Goal: Task Accomplishment & Management: Use online tool/utility

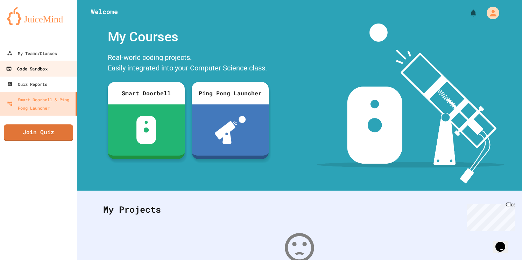
click at [43, 64] on div "Code Sandbox" at bounding box center [26, 68] width 41 height 9
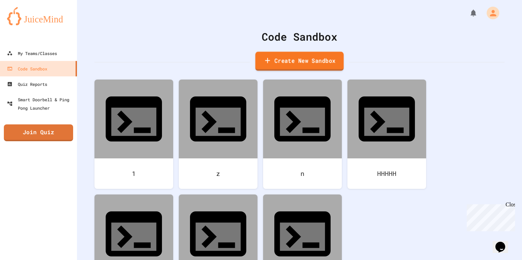
click at [290, 63] on link "Create New Sandbox" at bounding box center [299, 60] width 88 height 19
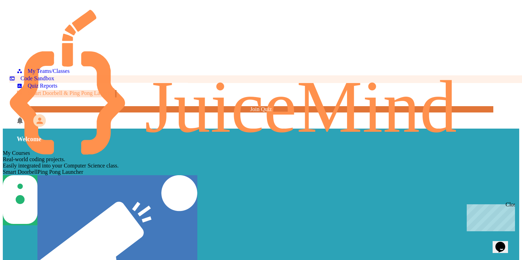
click at [47, 75] on div "Code Sandbox" at bounding box center [31, 78] width 45 height 7
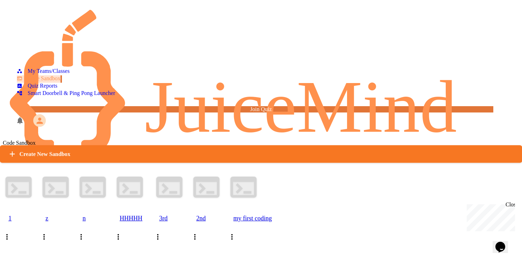
click at [16, 149] on icon at bounding box center [12, 153] width 8 height 9
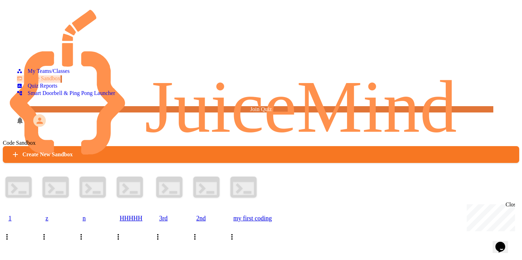
drag, startPoint x: 242, startPoint y: 134, endPoint x: 234, endPoint y: 130, distance: 9.4
type input "*"
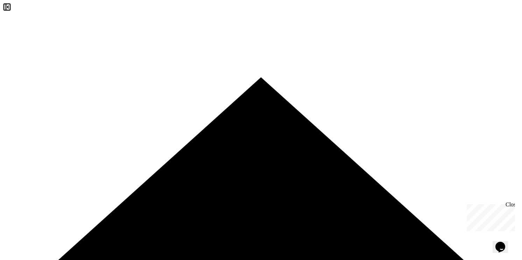
drag, startPoint x: 94, startPoint y: 65, endPoint x: 87, endPoint y: 28, distance: 37.7
drag, startPoint x: 85, startPoint y: 41, endPoint x: 175, endPoint y: 44, distance: 89.6
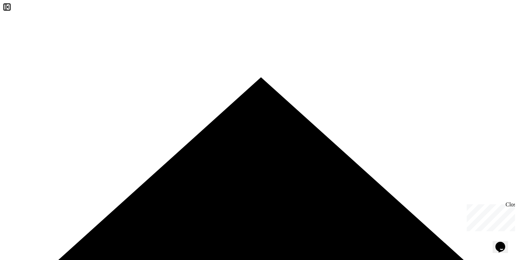
drag, startPoint x: 85, startPoint y: 31, endPoint x: 273, endPoint y: 202, distance: 253.3
drag, startPoint x: 226, startPoint y: 217, endPoint x: 90, endPoint y: 17, distance: 241.4
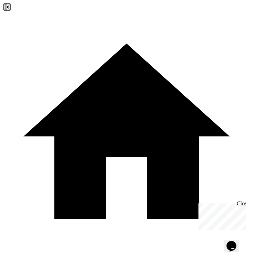
scroll to position [19, 0]
click at [182, 259] on html "**********" at bounding box center [126, 129] width 253 height 259
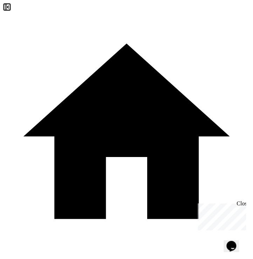
drag, startPoint x: 102, startPoint y: 181, endPoint x: 97, endPoint y: 9, distance: 171.8
click at [97, 9] on div "**********" at bounding box center [126, 194] width 247 height 383
drag, startPoint x: 100, startPoint y: 183, endPoint x: 88, endPoint y: 21, distance: 162.7
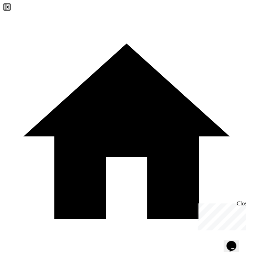
drag, startPoint x: 30, startPoint y: 25, endPoint x: 13, endPoint y: 24, distance: 17.5
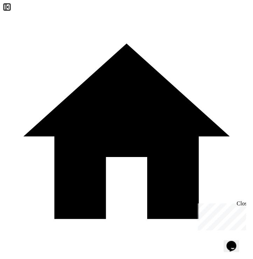
drag, startPoint x: 220, startPoint y: 73, endPoint x: 107, endPoint y: 64, distance: 113.3
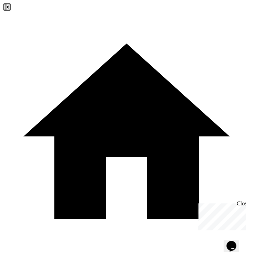
scroll to position [32, 0]
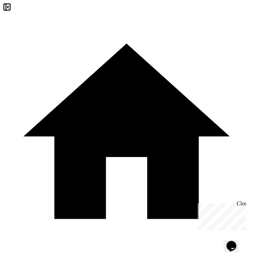
drag, startPoint x: 154, startPoint y: 49, endPoint x: 122, endPoint y: 49, distance: 32.5
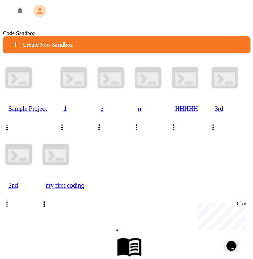
click at [89, 94] on div at bounding box center [73, 78] width 31 height 33
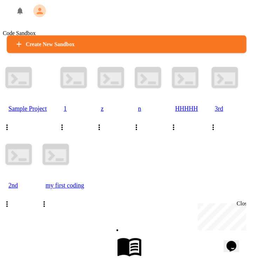
click at [150, 53] on link "Create New Sandbox" at bounding box center [126, 43] width 239 height 17
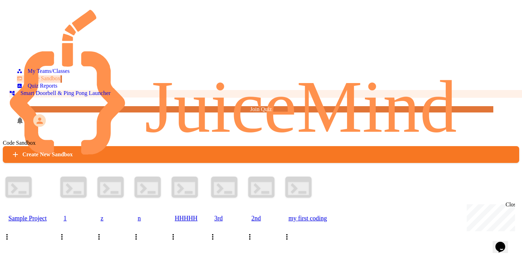
click at [42, 97] on div "Smart Doorbell & Ping Pong Launcher" at bounding box center [59, 93] width 101 height 7
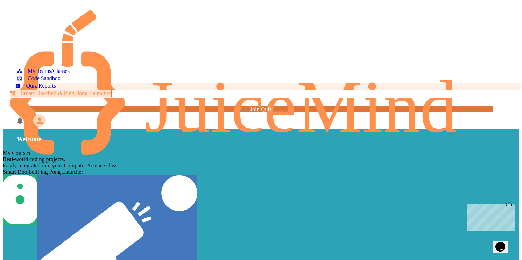
click at [34, 89] on link "Quiz Reports" at bounding box center [35, 86] width 41 height 7
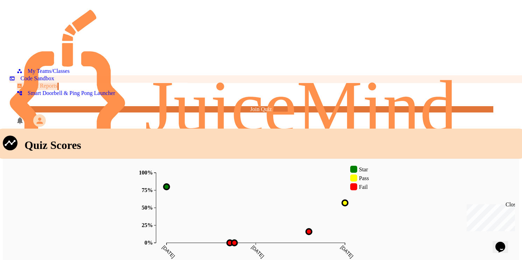
click at [24, 75] on link "Code Sandbox" at bounding box center [31, 79] width 45 height 8
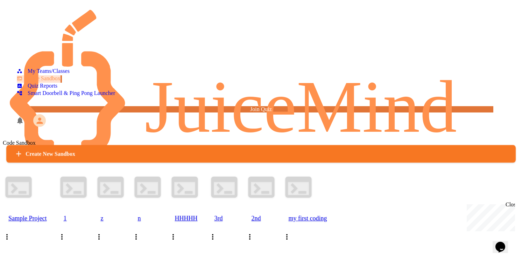
click at [282, 145] on link "Create New Sandbox" at bounding box center [260, 153] width 509 height 17
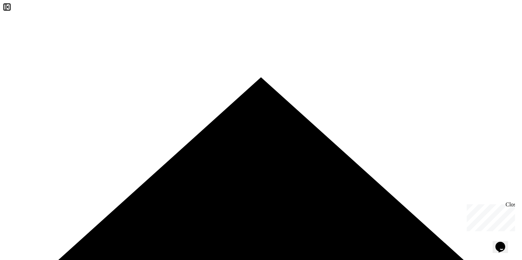
drag, startPoint x: 94, startPoint y: 69, endPoint x: 75, endPoint y: 19, distance: 53.5
type input "**********"
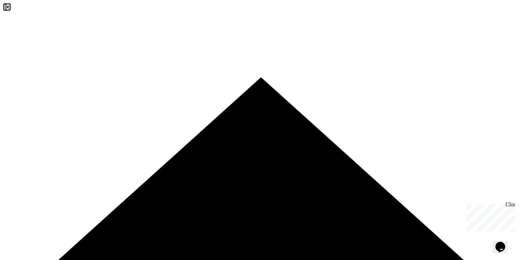
type input "**********"
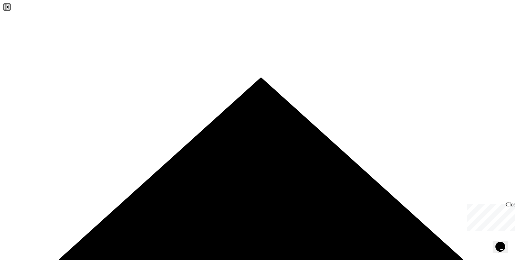
drag, startPoint x: 18, startPoint y: 35, endPoint x: 33, endPoint y: 26, distance: 17.1
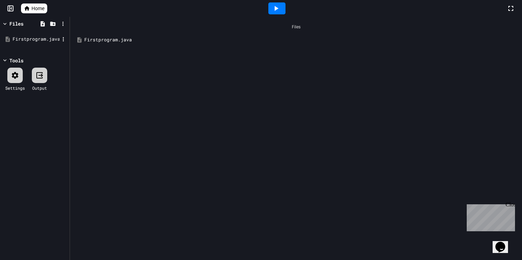
click at [63, 42] on div "Firstprogram.java" at bounding box center [35, 39] width 66 height 13
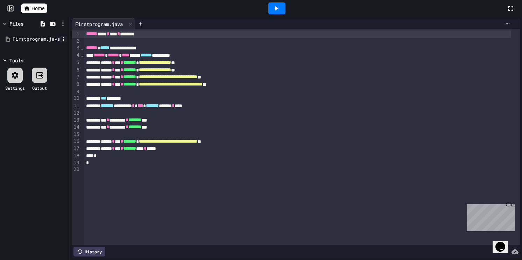
click at [63, 40] on icon at bounding box center [63, 39] width 6 height 6
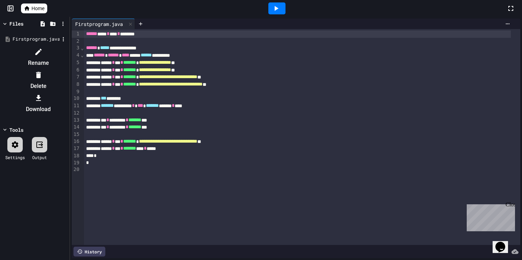
click at [68, 69] on li "Delete" at bounding box center [38, 80] width 59 height 22
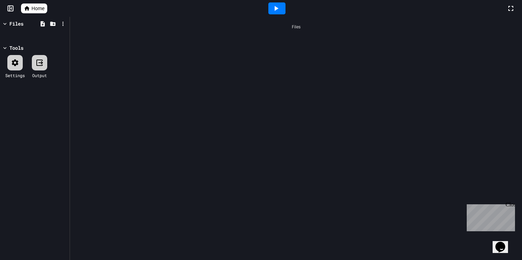
click at [33, 5] on span "Home" at bounding box center [37, 8] width 13 height 7
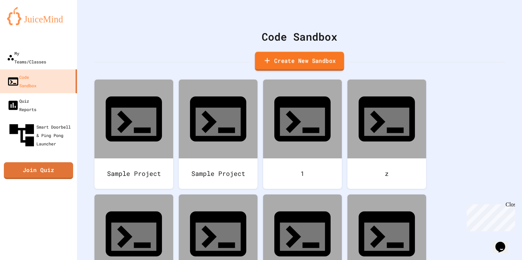
click at [274, 58] on link "Create New Sandbox" at bounding box center [299, 61] width 89 height 19
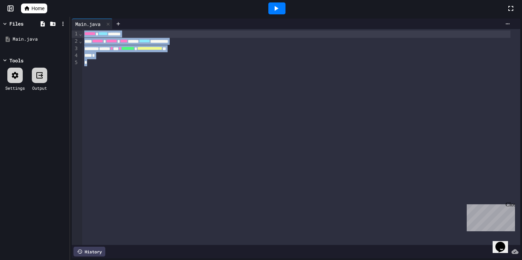
drag, startPoint x: 98, startPoint y: 78, endPoint x: 74, endPoint y: 2, distance: 79.3
click at [74, 2] on div "**********" at bounding box center [261, 130] width 522 height 260
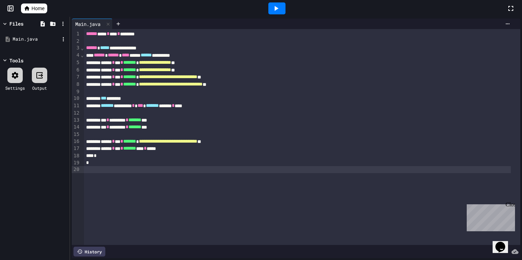
click at [58, 39] on div "Main.java" at bounding box center [36, 39] width 47 height 7
click at [64, 38] on icon at bounding box center [63, 39] width 6 height 6
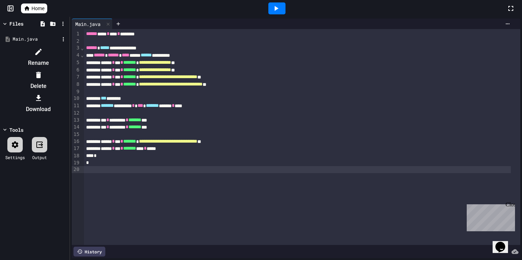
click at [68, 53] on li "Rename" at bounding box center [38, 57] width 59 height 22
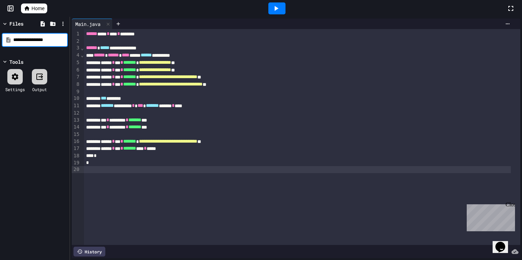
type input "**********"
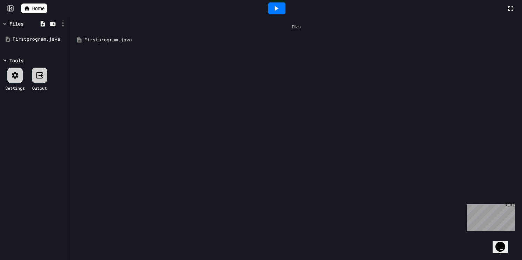
click at [276, 8] on icon at bounding box center [277, 8] width 4 height 5
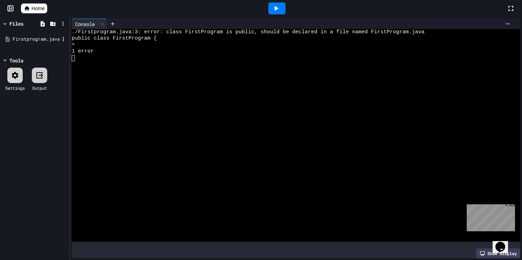
click at [50, 34] on div "Firstprogram.java" at bounding box center [35, 39] width 66 height 13
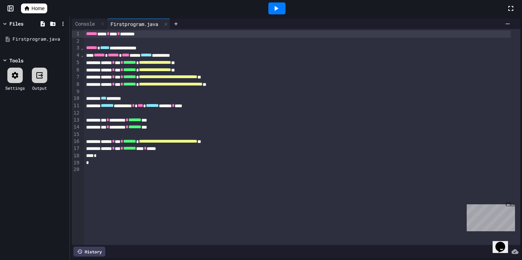
click at [274, 11] on icon at bounding box center [276, 8] width 8 height 8
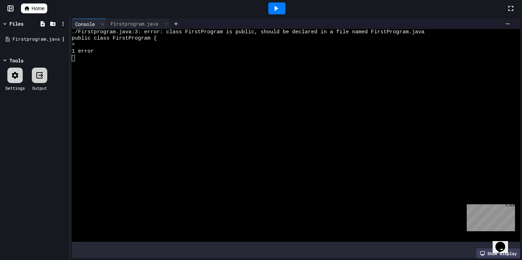
click at [38, 39] on div "Firstprogram.java" at bounding box center [36, 39] width 47 height 7
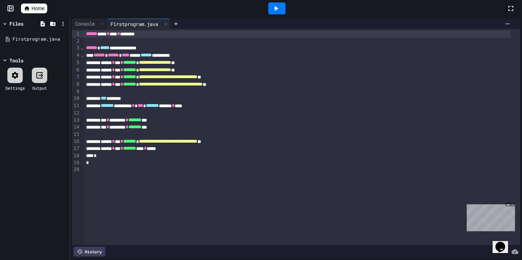
click at [275, 8] on icon at bounding box center [277, 8] width 4 height 5
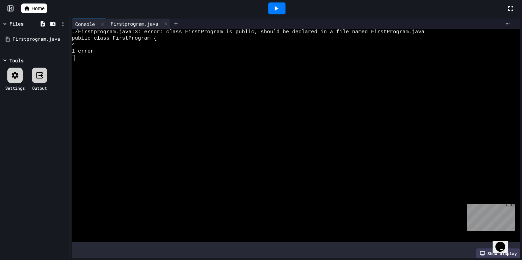
click at [131, 27] on div "Firstprogram.java" at bounding box center [134, 23] width 55 height 7
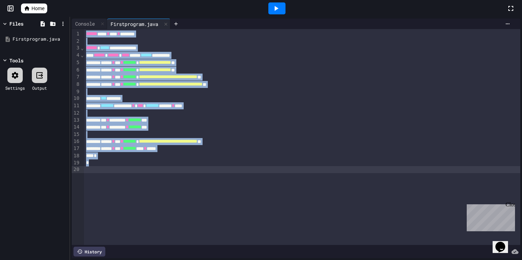
drag, startPoint x: 84, startPoint y: 31, endPoint x: 263, endPoint y: 172, distance: 228.0
click at [263, 172] on div "**********" at bounding box center [302, 136] width 436 height 215
click at [305, 55] on div "**********" at bounding box center [297, 55] width 427 height 7
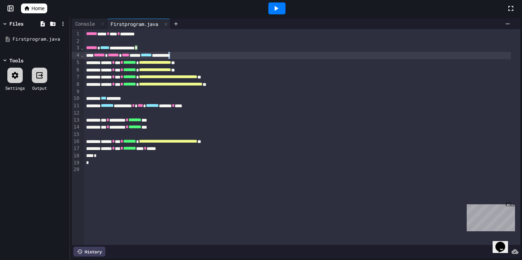
click at [305, 55] on div "**********" at bounding box center [297, 55] width 427 height 7
click at [15, 25] on div "Files" at bounding box center [16, 23] width 14 height 7
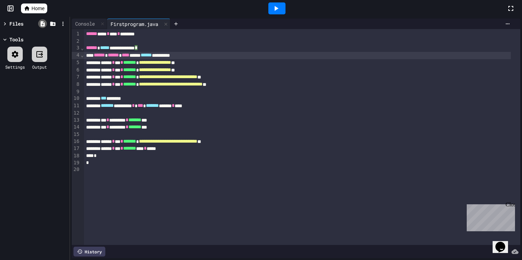
click at [41, 24] on icon at bounding box center [43, 23] width 4 height 5
click at [60, 24] on icon at bounding box center [63, 24] width 6 height 6
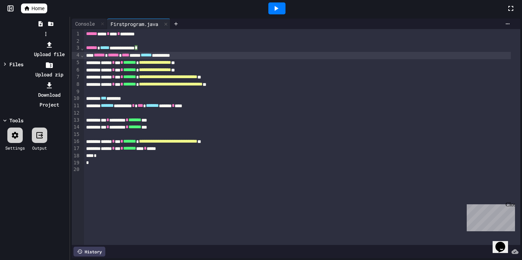
click at [68, 40] on div at bounding box center [45, 40] width 44 height 0
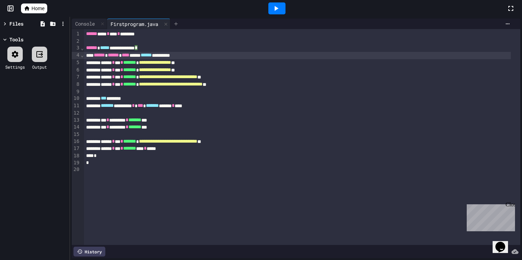
click at [182, 22] on div at bounding box center [175, 24] width 11 height 10
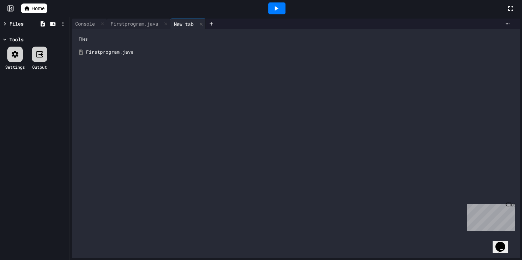
click at [193, 24] on div "New tab" at bounding box center [183, 23] width 27 height 7
click at [113, 50] on div "Firstprogram.java" at bounding box center [301, 52] width 430 height 7
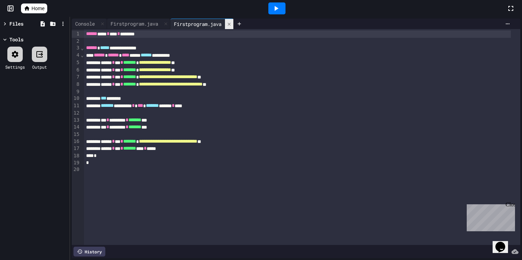
click at [232, 25] on icon at bounding box center [229, 24] width 5 height 5
click at [51, 23] on icon at bounding box center [52, 24] width 5 height 4
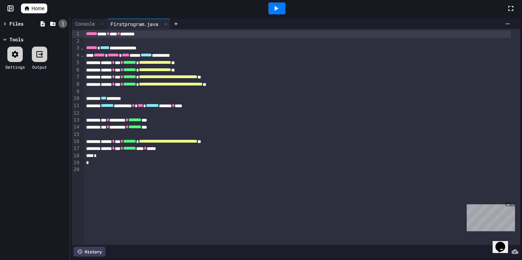
drag, startPoint x: 51, startPoint y: 23, endPoint x: 64, endPoint y: 24, distance: 13.0
click at [64, 24] on div at bounding box center [52, 24] width 30 height 10
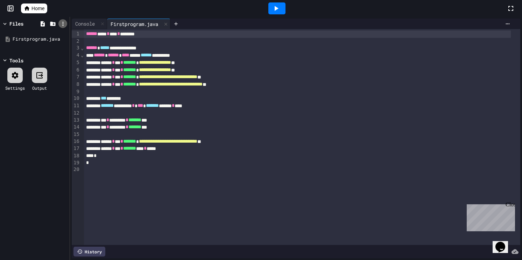
click at [64, 24] on icon at bounding box center [63, 24] width 6 height 6
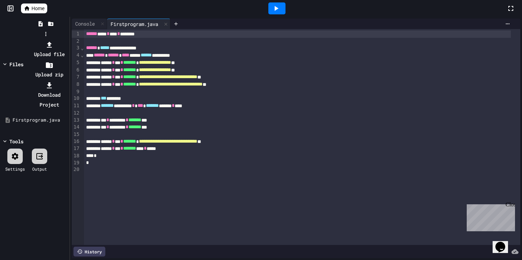
click at [44, 40] on div at bounding box center [45, 40] width 44 height 0
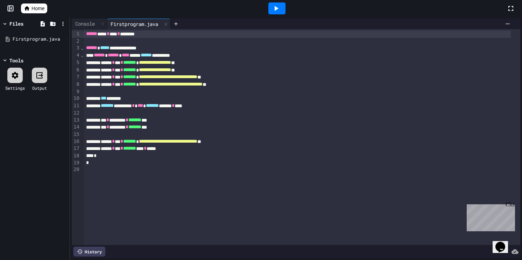
click at [44, 23] on icon at bounding box center [43, 23] width 4 height 5
click at [36, 136] on div "Files Firstprogram.java Tools Settings Output" at bounding box center [35, 138] width 70 height 243
click at [54, 24] on icon at bounding box center [53, 24] width 6 height 6
click at [52, 24] on icon at bounding box center [52, 24] width 5 height 4
click at [56, 178] on div "Files Firstprogram.java Tools Settings Output" at bounding box center [35, 138] width 70 height 243
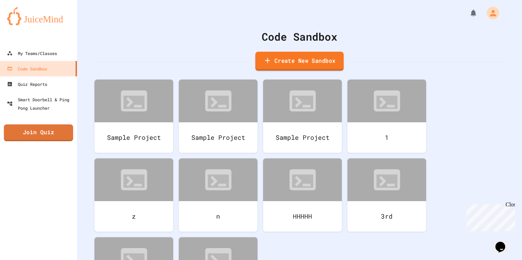
click at [283, 56] on link "Create New Sandbox" at bounding box center [299, 60] width 88 height 19
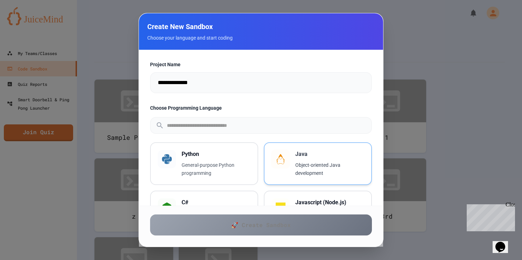
click at [315, 162] on p "Object-oriented Java development" at bounding box center [329, 169] width 69 height 16
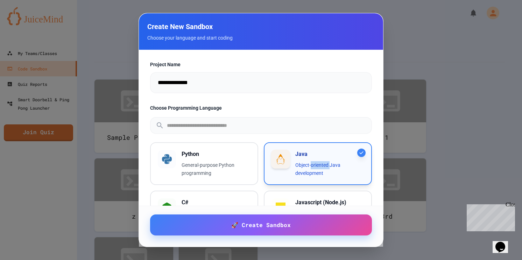
click at [315, 162] on p "Object-oriented Java development" at bounding box center [329, 169] width 69 height 16
click at [288, 170] on div "Java Object-oriented Java development" at bounding box center [317, 163] width 93 height 27
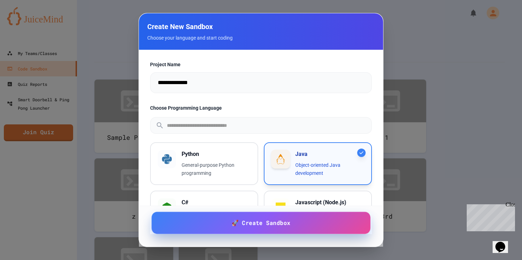
click at [263, 227] on link "🚀 Create Sandbox" at bounding box center [260, 222] width 219 height 22
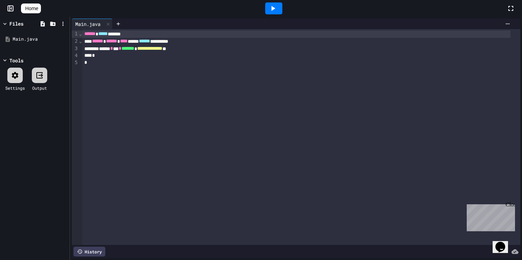
click at [5, 23] on icon at bounding box center [4, 24] width 3 height 2
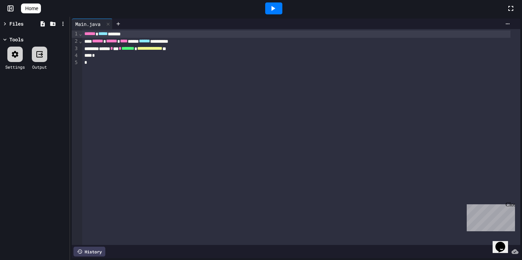
click at [5, 23] on icon at bounding box center [5, 23] width 2 height 3
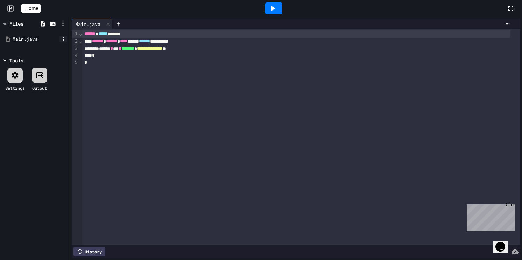
click at [63, 38] on icon at bounding box center [63, 39] width 6 height 6
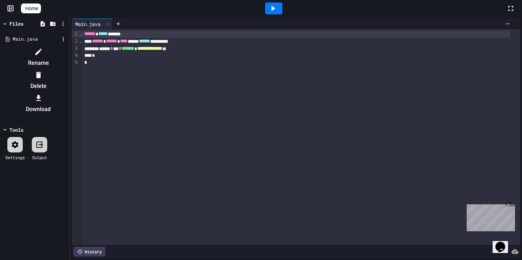
click at [68, 53] on li "Rename" at bounding box center [38, 57] width 59 height 22
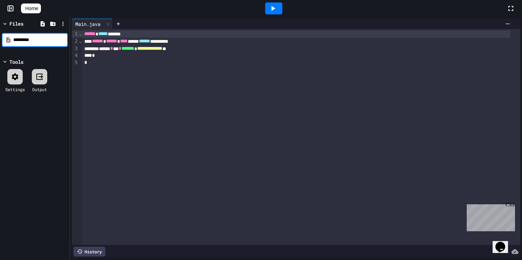
type input "**********"
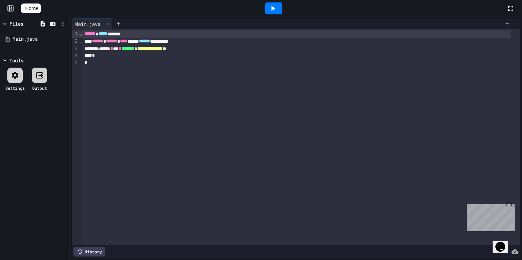
click at [130, 35] on div "****** ***** ******" at bounding box center [296, 33] width 428 height 7
click at [45, 40] on div "Main.java" at bounding box center [36, 39] width 47 height 7
click at [62, 40] on icon at bounding box center [63, 39] width 6 height 6
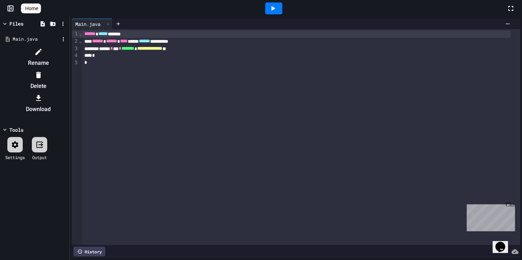
click at [43, 54] on icon at bounding box center [38, 52] width 8 height 8
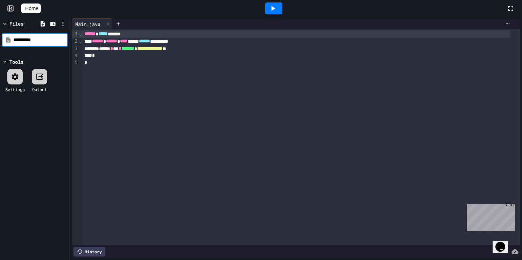
type input "**********"
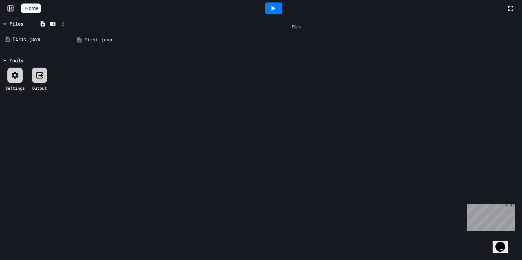
click at [114, 37] on div "First.java" at bounding box center [300, 39] width 433 height 7
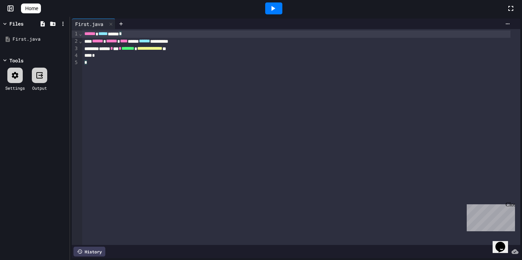
click at [132, 35] on div "****** ***** **** *" at bounding box center [296, 33] width 428 height 7
click at [275, 10] on icon at bounding box center [273, 8] width 4 height 5
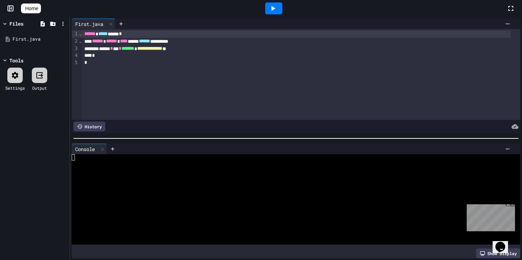
click at [277, 10] on icon at bounding box center [273, 8] width 8 height 8
click at [271, 8] on div at bounding box center [273, 8] width 17 height 12
click at [275, 7] on icon at bounding box center [273, 8] width 4 height 5
click at [84, 34] on div "****** ***** ******" at bounding box center [296, 33] width 428 height 7
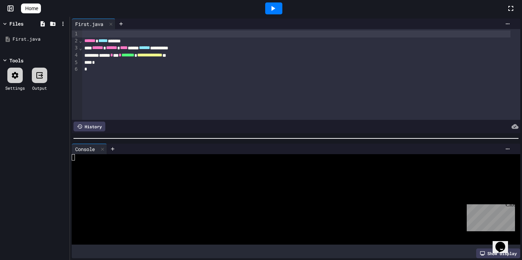
click at [85, 35] on div at bounding box center [296, 33] width 428 height 7
click at [281, 9] on div at bounding box center [273, 8] width 17 height 12
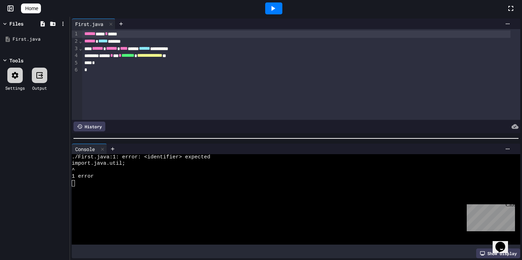
click at [104, 34] on div "****** ***** * *****" at bounding box center [296, 33] width 428 height 7
click at [275, 8] on icon at bounding box center [273, 8] width 4 height 5
click at [82, 35] on div "****** **** * *****" at bounding box center [296, 33] width 428 height 7
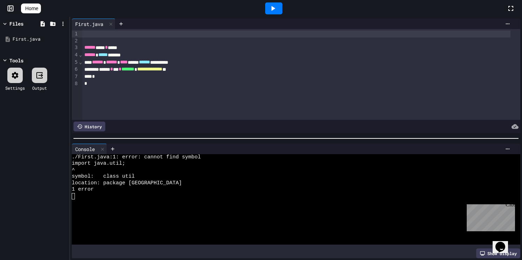
click at [94, 34] on div at bounding box center [296, 33] width 428 height 7
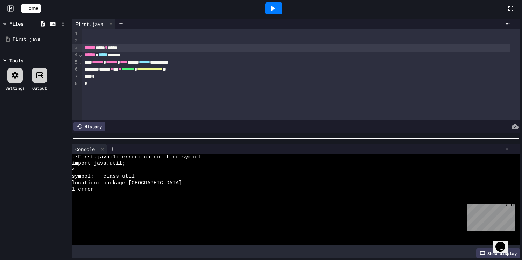
click at [127, 47] on div "****** **** * *****" at bounding box center [296, 47] width 428 height 7
click at [124, 48] on span "*" at bounding box center [122, 47] width 3 height 5
click at [277, 6] on icon at bounding box center [273, 8] width 8 height 8
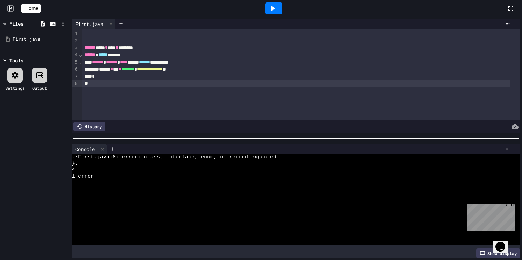
click at [91, 85] on div "**" at bounding box center [296, 83] width 428 height 7
click at [277, 10] on icon at bounding box center [273, 8] width 8 height 8
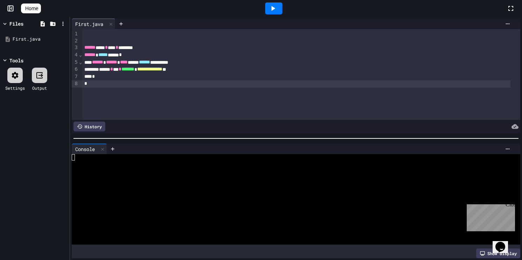
click at [277, 8] on icon at bounding box center [273, 8] width 8 height 8
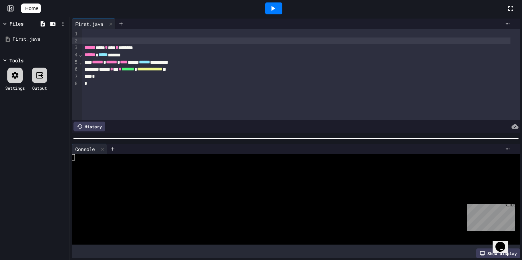
click at [85, 43] on div at bounding box center [296, 40] width 428 height 7
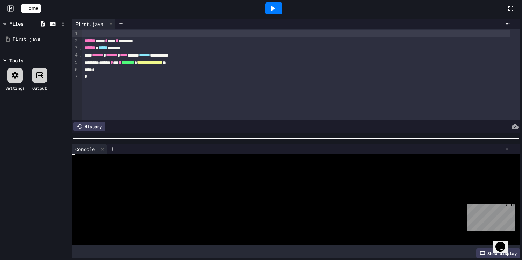
click at [281, 8] on div at bounding box center [273, 8] width 17 height 12
